Goal: Task Accomplishment & Management: Use online tool/utility

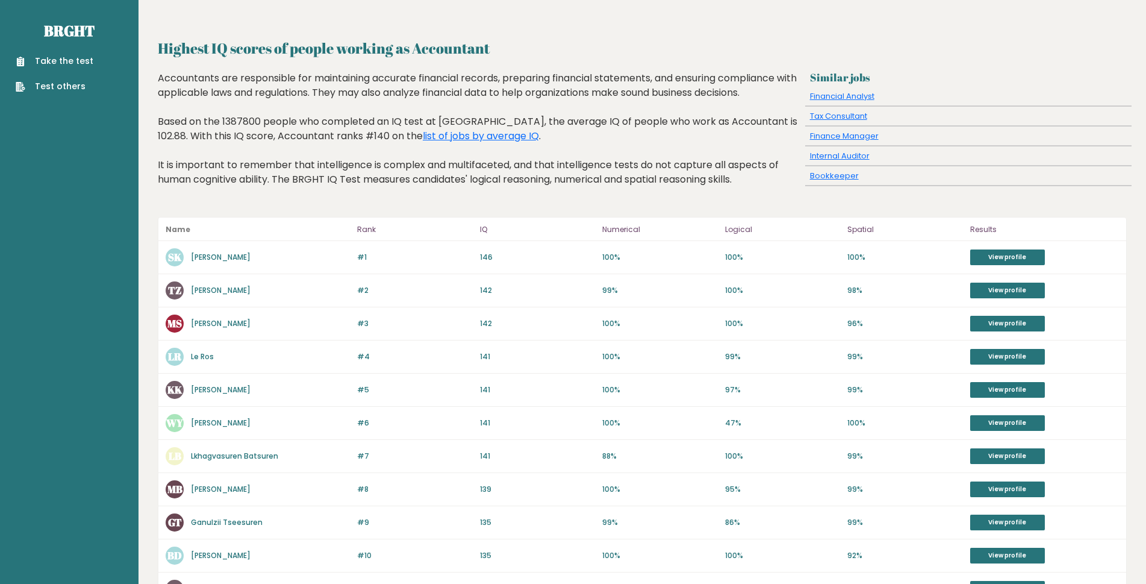
click at [49, 58] on link "Take the test" at bounding box center [55, 61] width 78 height 13
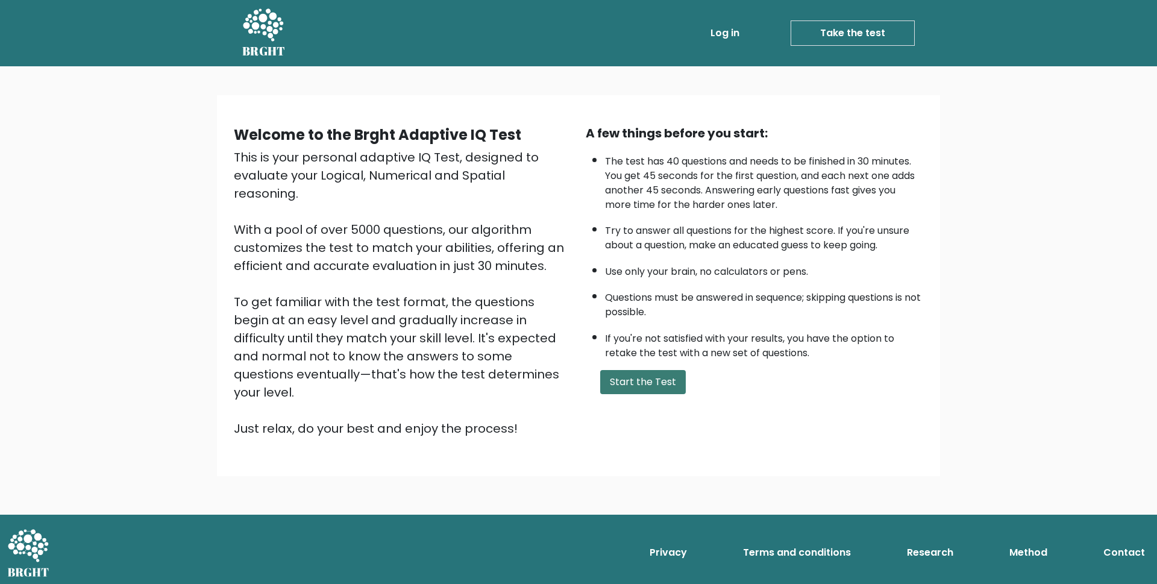
click at [633, 381] on button "Start the Test" at bounding box center [643, 382] width 86 height 24
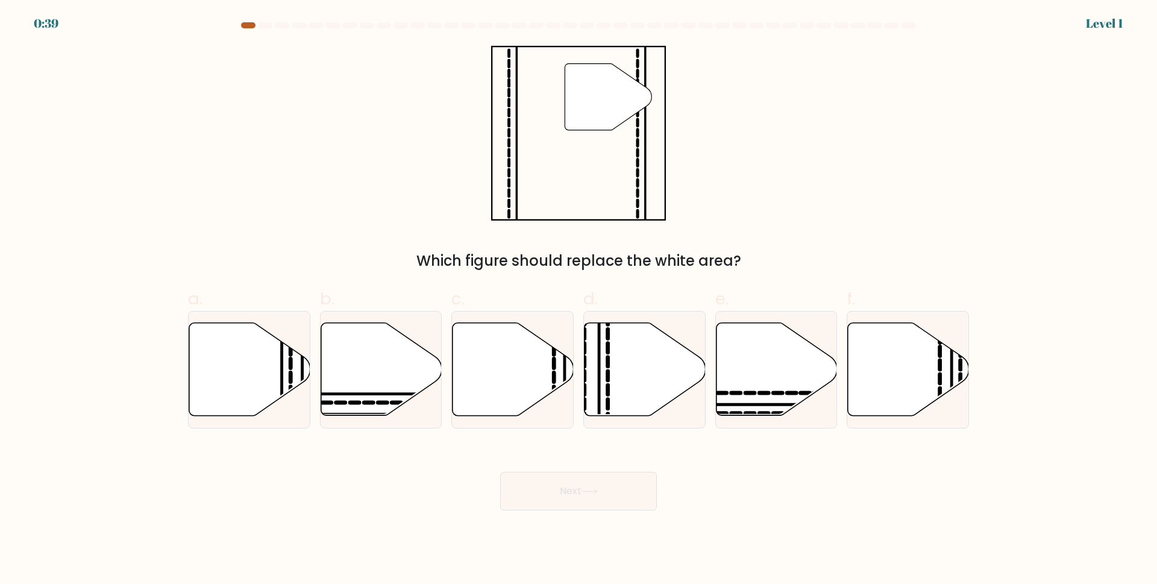
click at [247, 27] on div at bounding box center [248, 25] width 14 height 6
click at [245, 24] on div at bounding box center [248, 25] width 14 height 6
